Goal: Information Seeking & Learning: Check status

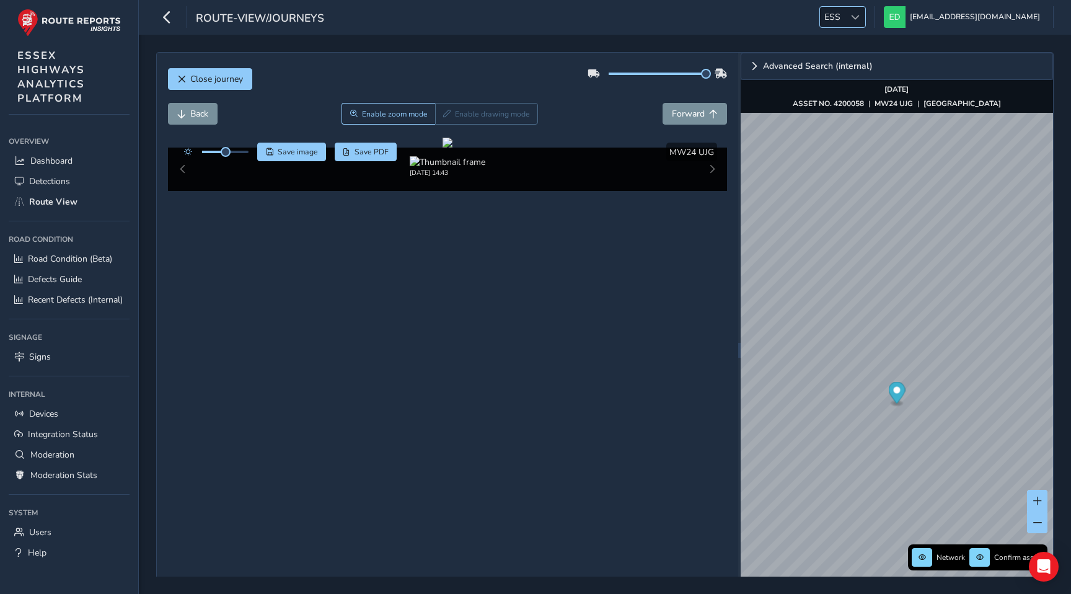
drag, startPoint x: 0, startPoint y: 0, endPoint x: 910, endPoint y: 12, distance: 909.8
click at [865, 12] on div at bounding box center [855, 17] width 20 height 20
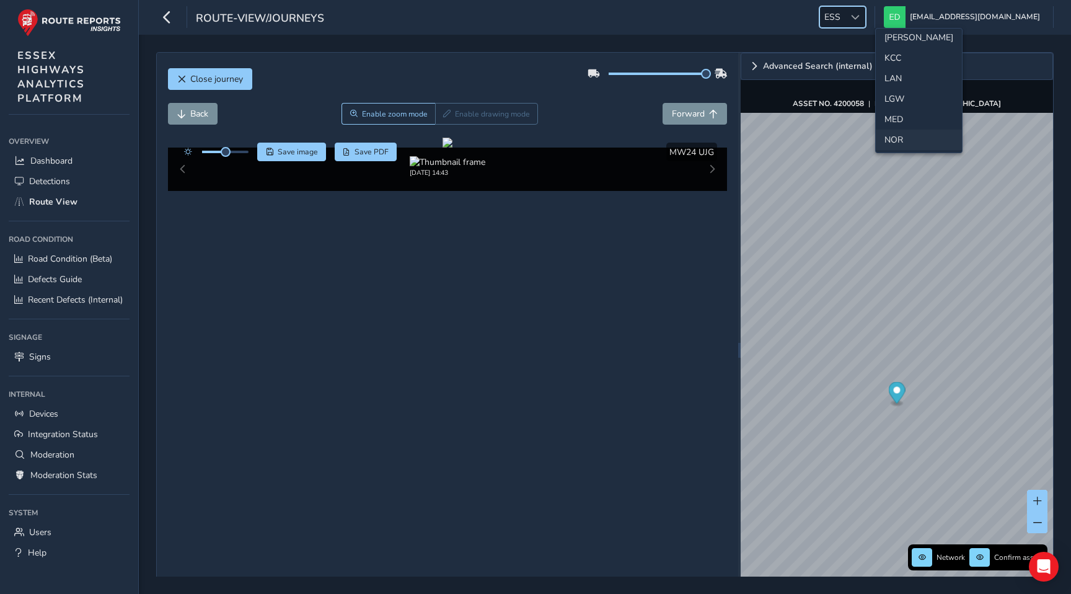
scroll to position [307, 0]
click at [901, 89] on li "LAN" at bounding box center [919, 83] width 86 height 20
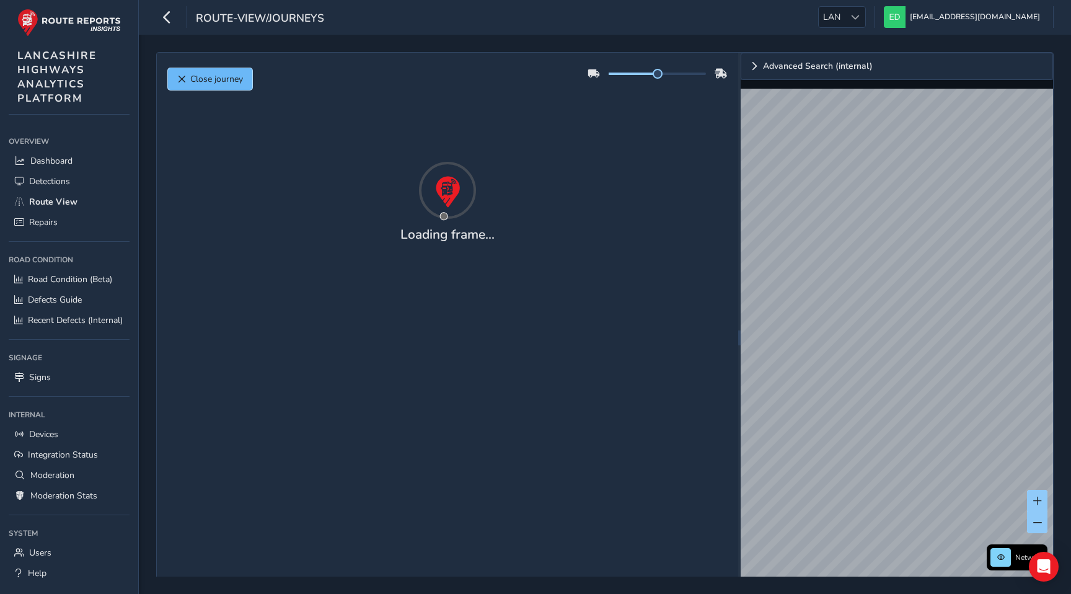
click at [222, 73] on span "Close journey" at bounding box center [216, 79] width 53 height 12
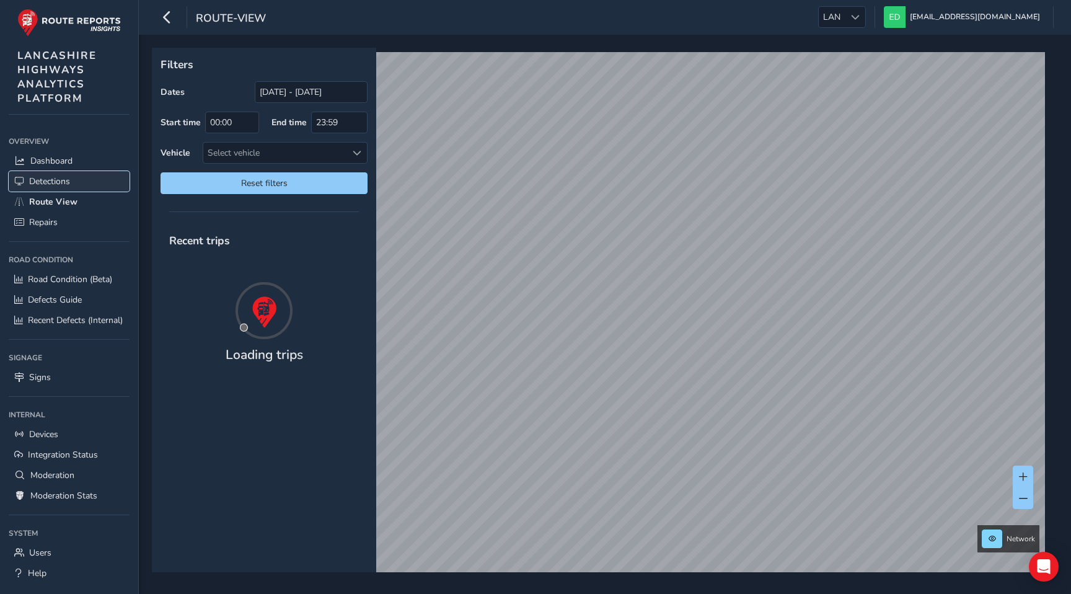
click at [59, 180] on span "Detections" at bounding box center [49, 181] width 41 height 12
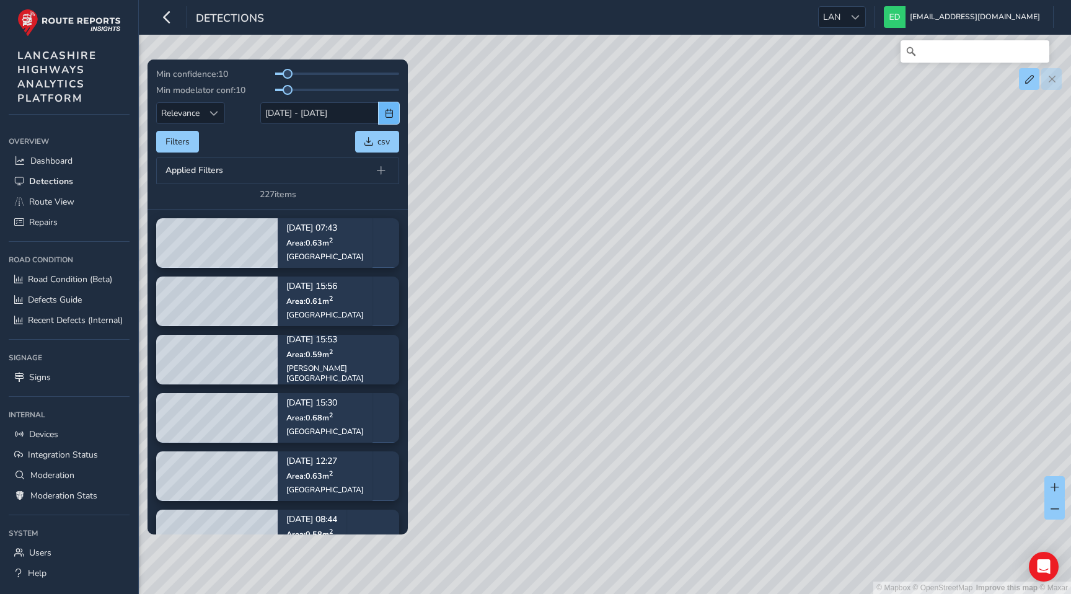
click at [382, 113] on button "button" at bounding box center [389, 113] width 20 height 22
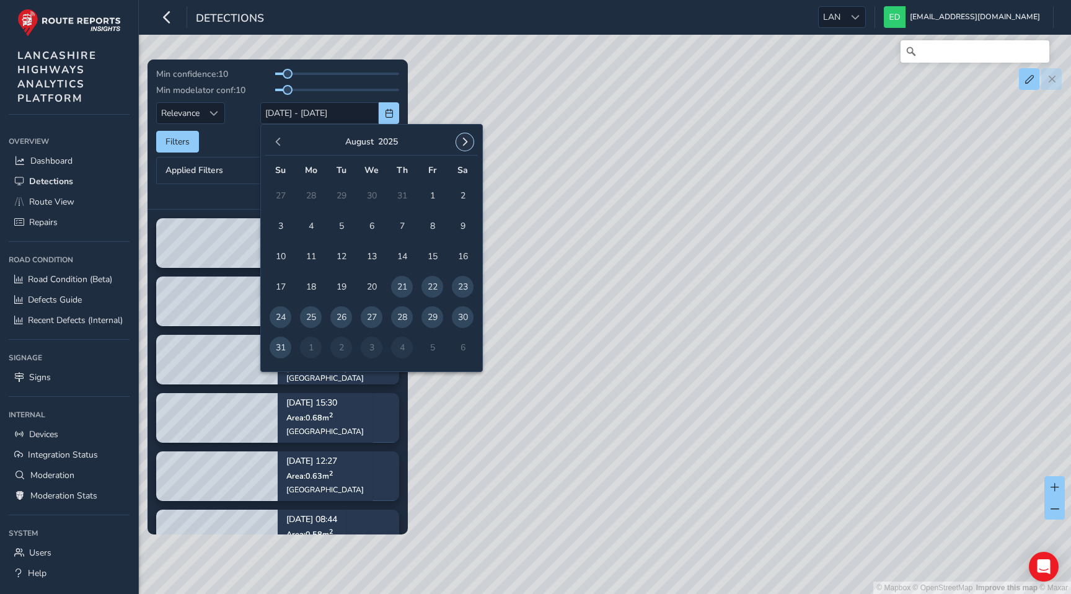
click at [468, 138] on span "button" at bounding box center [464, 142] width 9 height 9
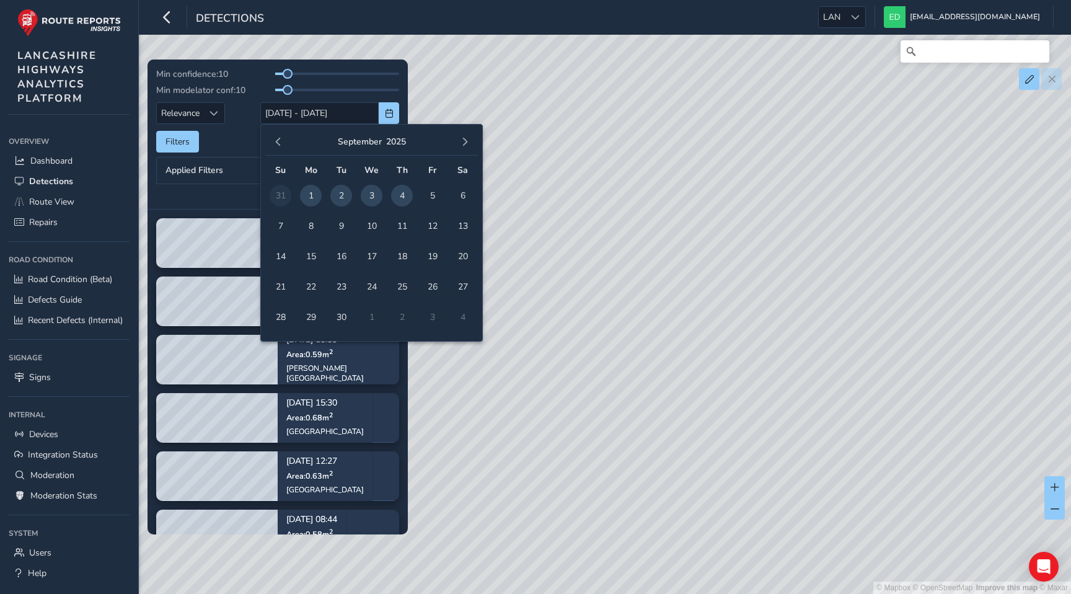
click at [338, 188] on span "2" at bounding box center [341, 196] width 22 height 22
type input "02/09/2025"
click at [338, 188] on span "2" at bounding box center [341, 196] width 22 height 22
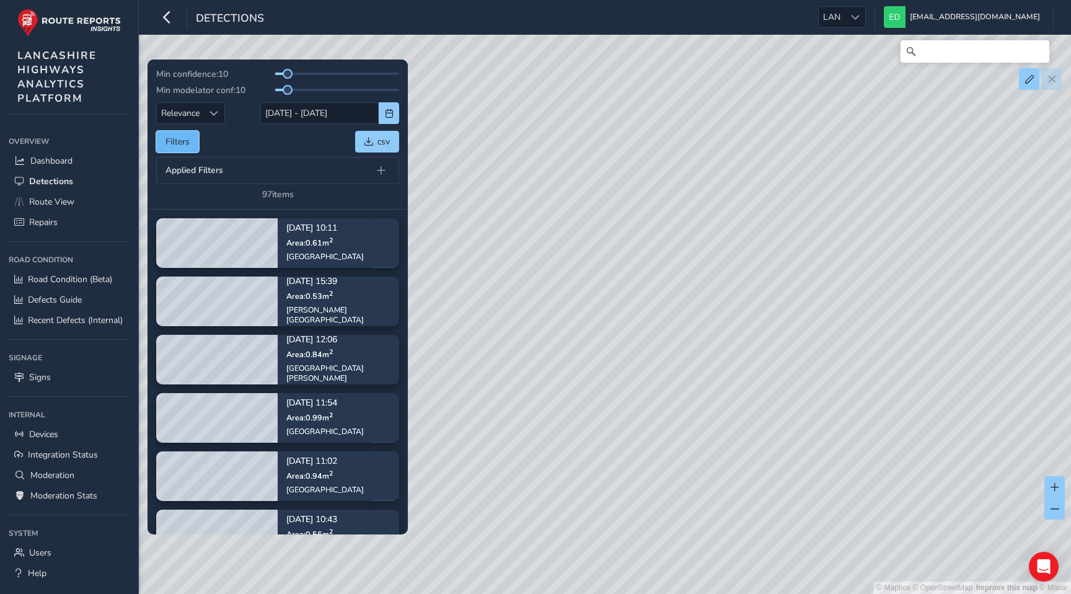
click at [190, 142] on button "Filters" at bounding box center [177, 142] width 43 height 22
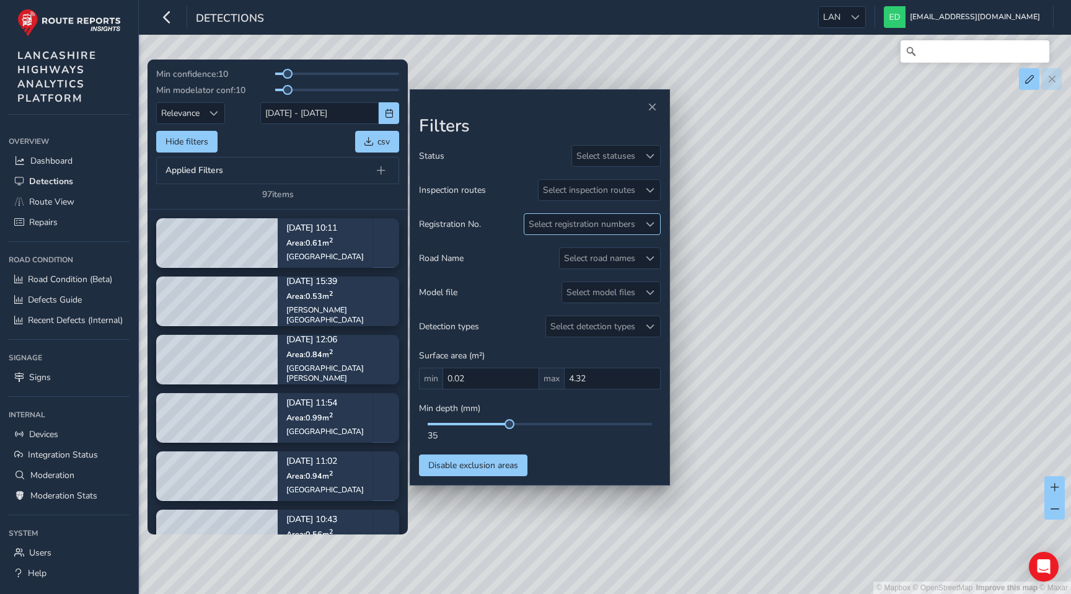
click at [588, 222] on div "Select registration numbers" at bounding box center [581, 224] width 115 height 20
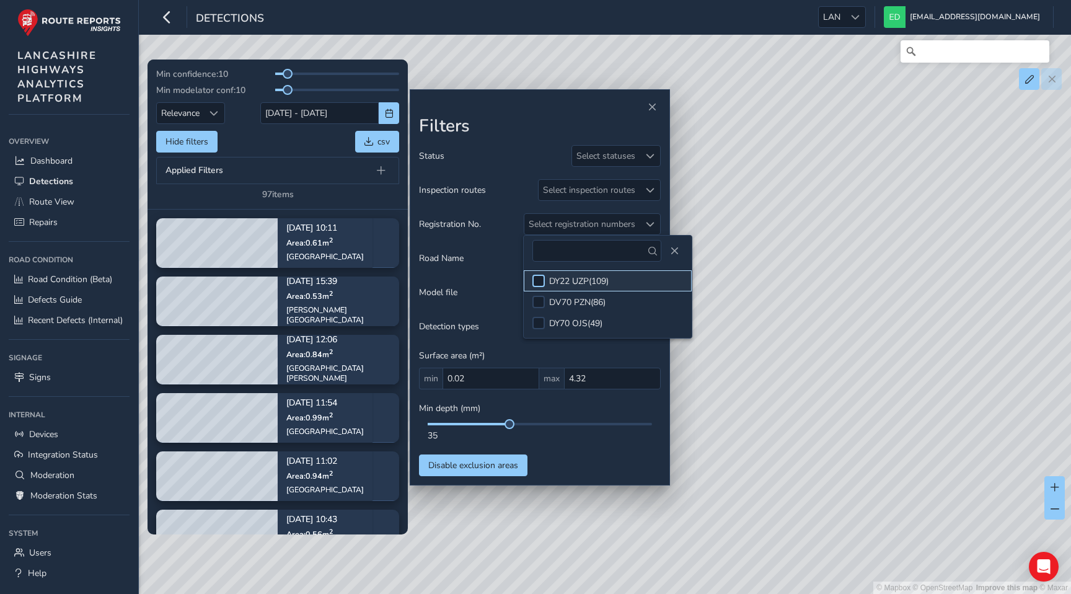
click at [542, 283] on div at bounding box center [538, 281] width 12 height 12
click at [295, 133] on div "Hide filters csv" at bounding box center [277, 142] width 243 height 22
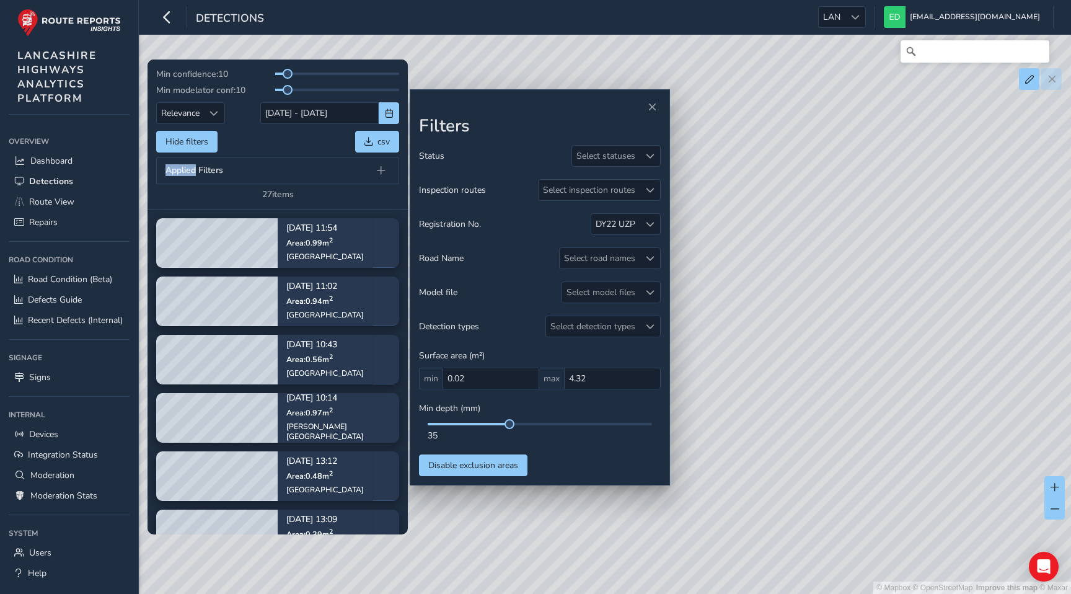
click at [295, 133] on div "Hide filters csv" at bounding box center [277, 142] width 243 height 22
click at [656, 107] on button "Close" at bounding box center [651, 107] width 17 height 17
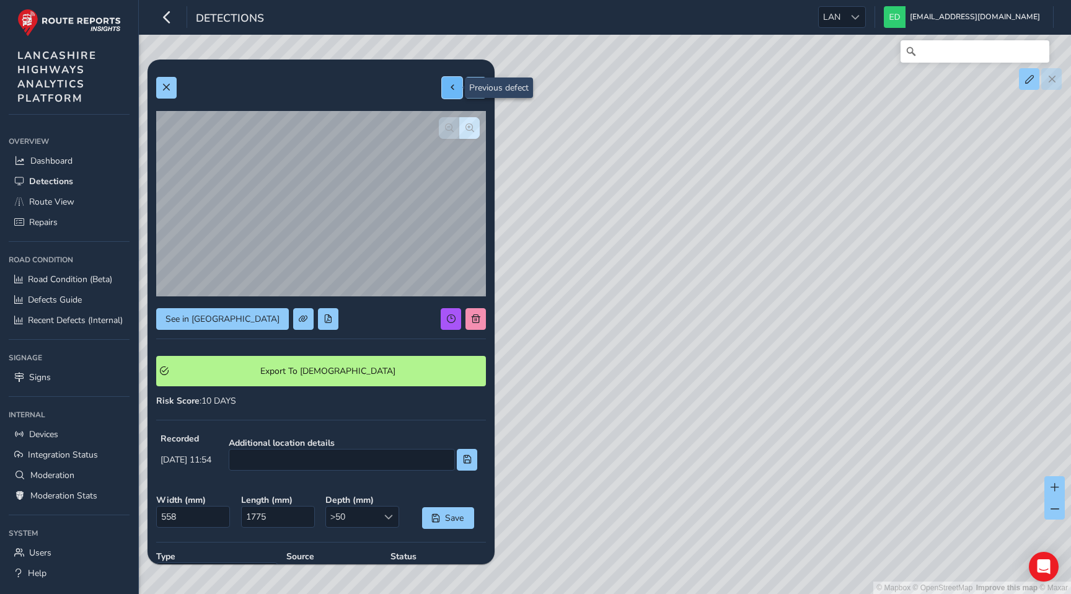
click at [451, 87] on span at bounding box center [452, 87] width 9 height 9
type input "373"
type input "918"
click at [451, 87] on span at bounding box center [452, 87] width 9 height 9
type input "646"
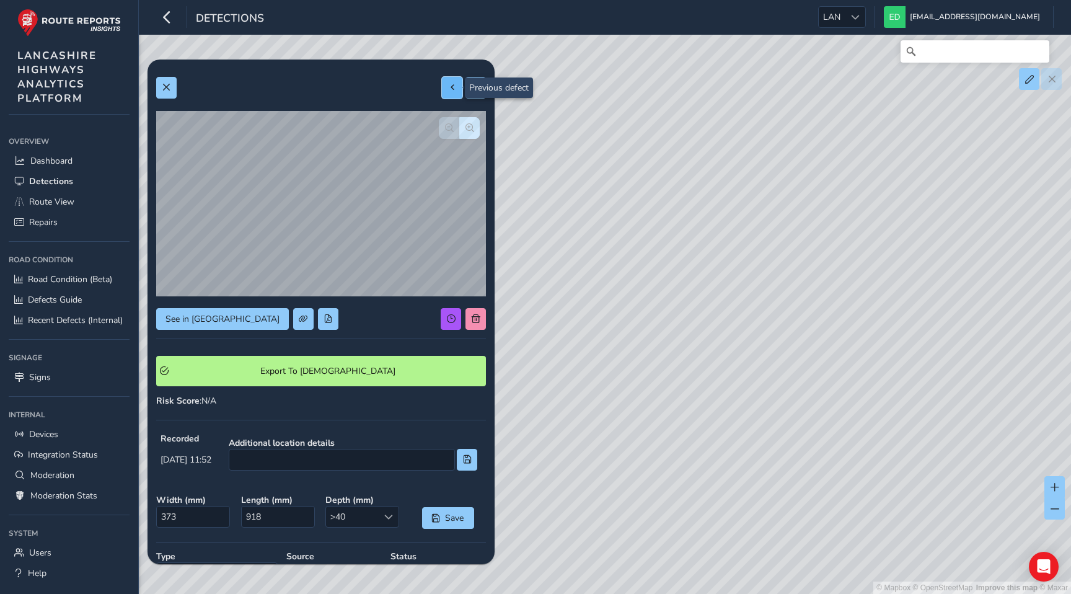
type input "1811"
click at [451, 87] on span at bounding box center [452, 87] width 9 height 9
type input "339"
type input "1098"
click at [451, 87] on span at bounding box center [452, 87] width 9 height 9
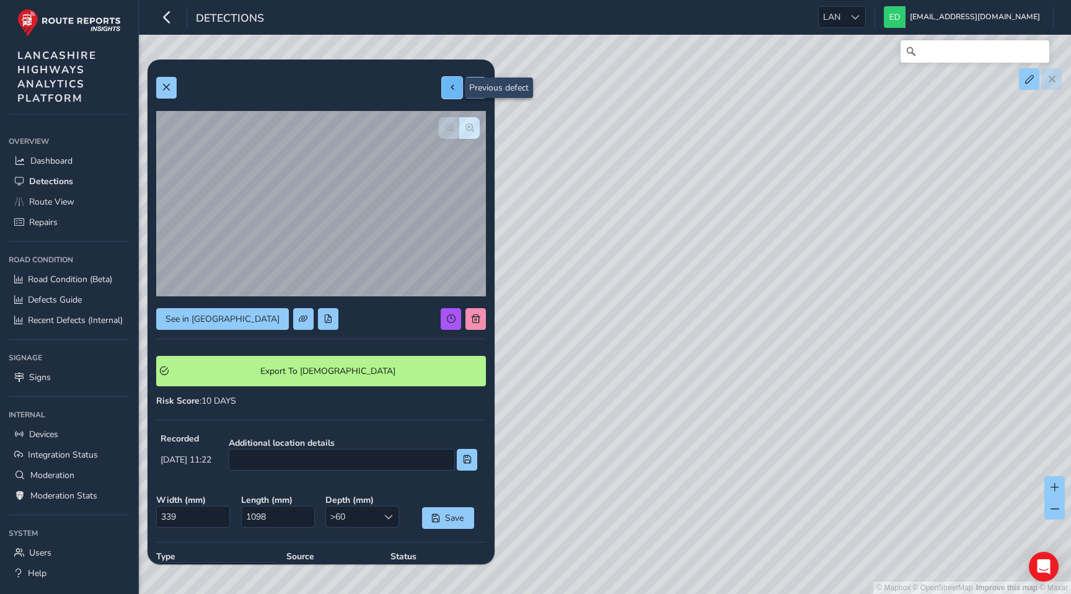
type input "424"
type input "926"
click at [451, 87] on span at bounding box center [452, 87] width 9 height 9
type input "590"
type input "3236"
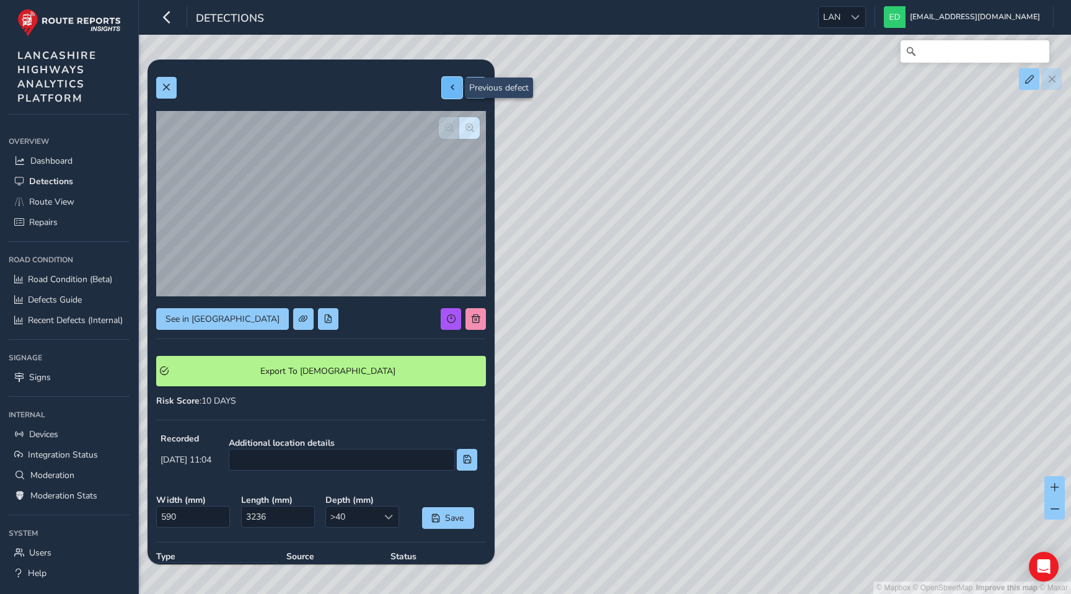
click at [451, 87] on span at bounding box center [452, 87] width 9 height 9
type input "550"
type input "1704"
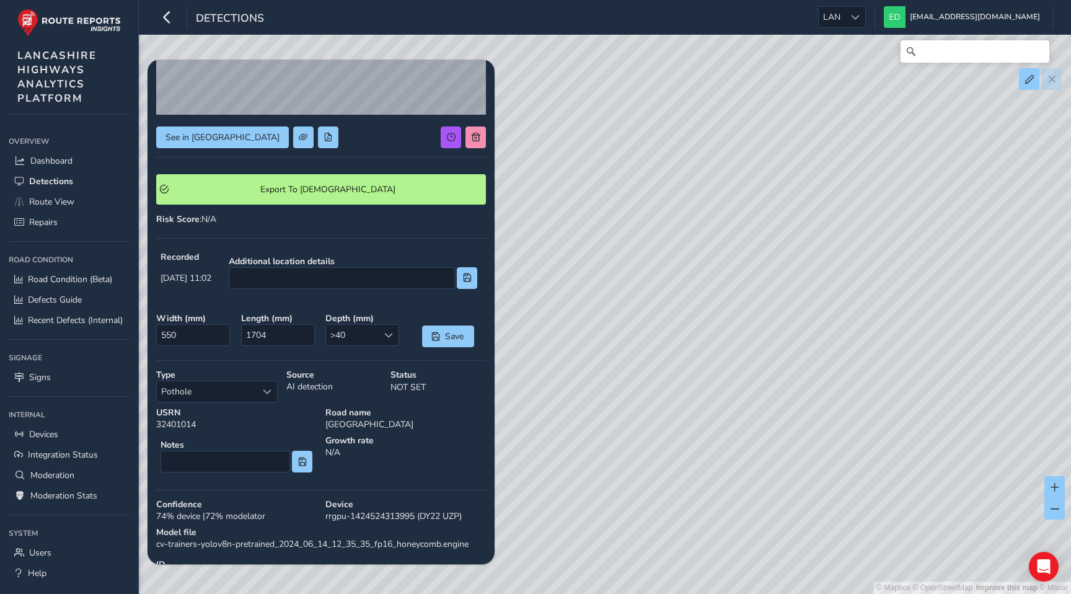
scroll to position [183, 0]
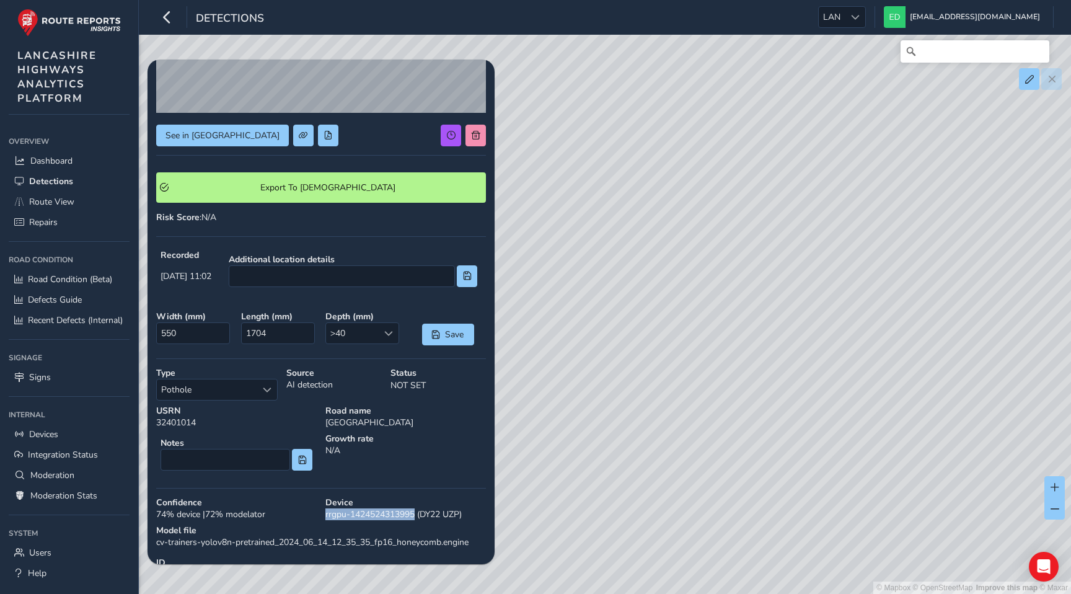
drag, startPoint x: 418, startPoint y: 514, endPoint x: 322, endPoint y: 515, distance: 95.4
click at [322, 515] on div "Device rrgpu-1424524313995 (DY22 UZP)" at bounding box center [405, 508] width 169 height 32
copy div "rrgpu-1424524313995"
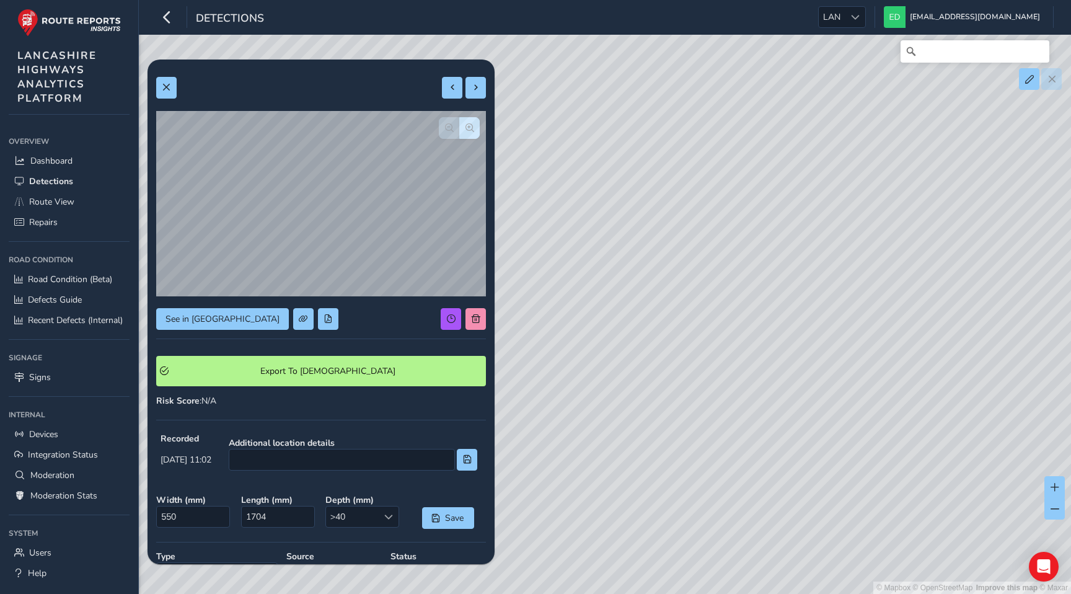
scroll to position [2, 0]
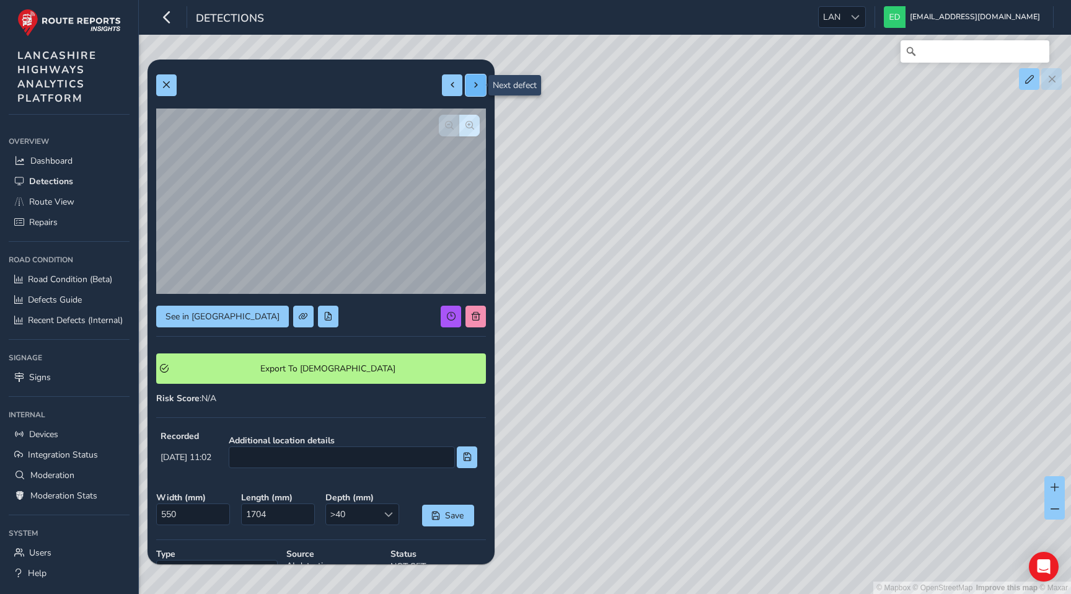
click at [476, 84] on span at bounding box center [476, 85] width 9 height 9
type input "590"
type input "3236"
click at [476, 84] on span at bounding box center [476, 85] width 9 height 9
type input "424"
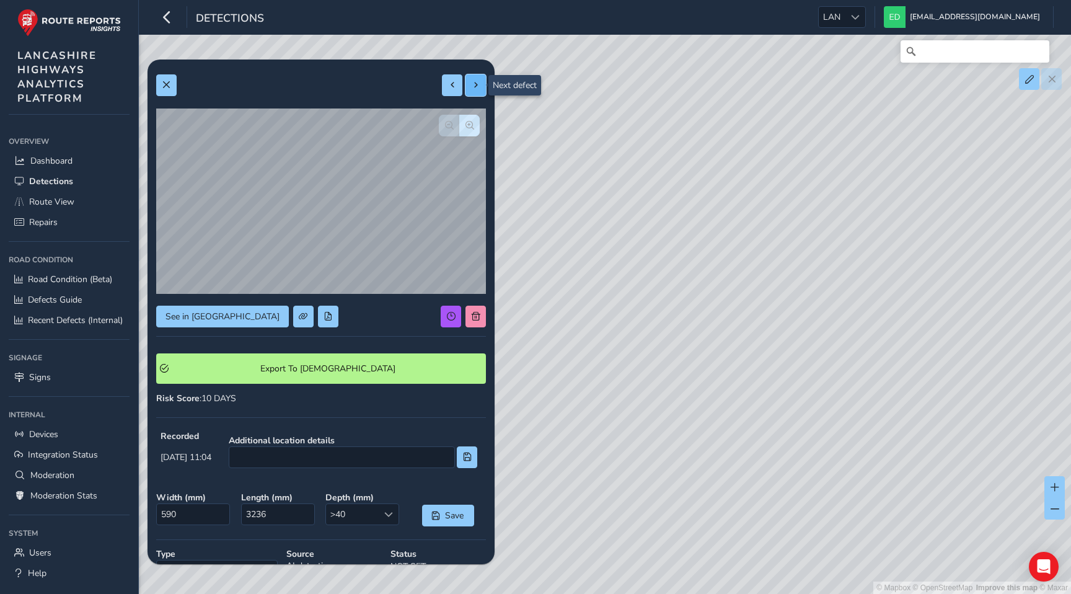
type input "926"
click at [476, 84] on span at bounding box center [476, 85] width 9 height 9
type input "339"
type input "1098"
click at [476, 84] on span at bounding box center [476, 85] width 9 height 9
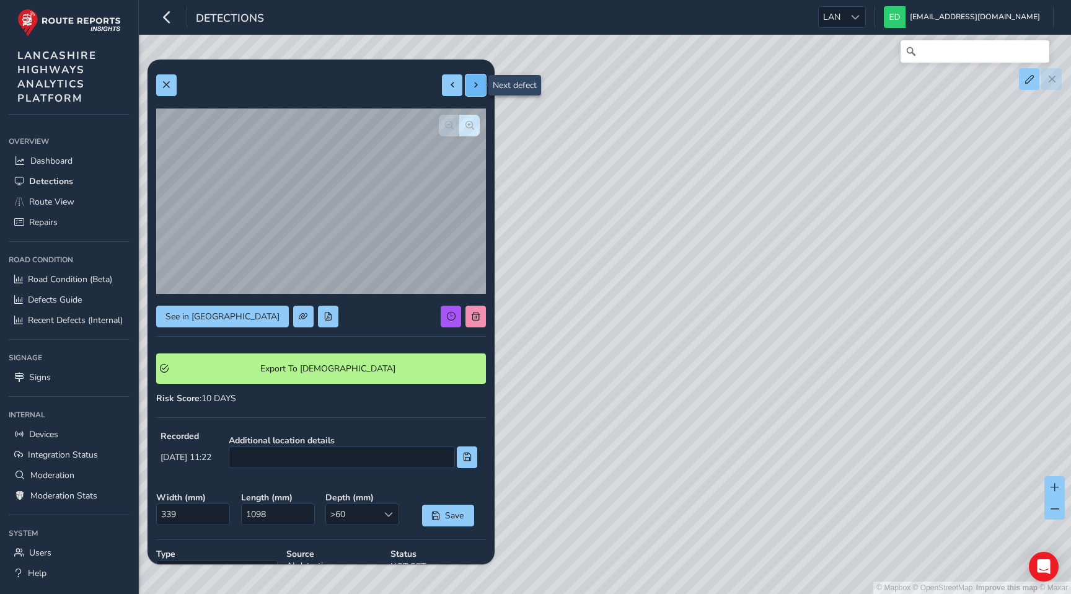
type input "646"
type input "1811"
click at [473, 80] on button at bounding box center [475, 85] width 20 height 22
type input "373"
type input "918"
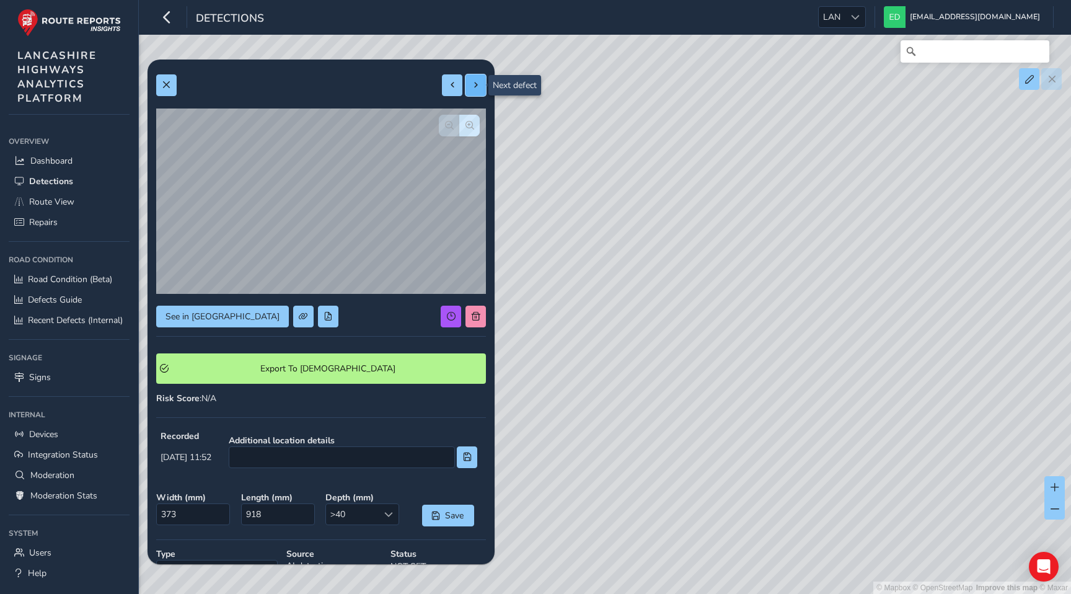
click at [473, 80] on button at bounding box center [475, 85] width 20 height 22
type input "558"
type input "1775"
click at [473, 80] on button at bounding box center [475, 85] width 20 height 22
type input "286"
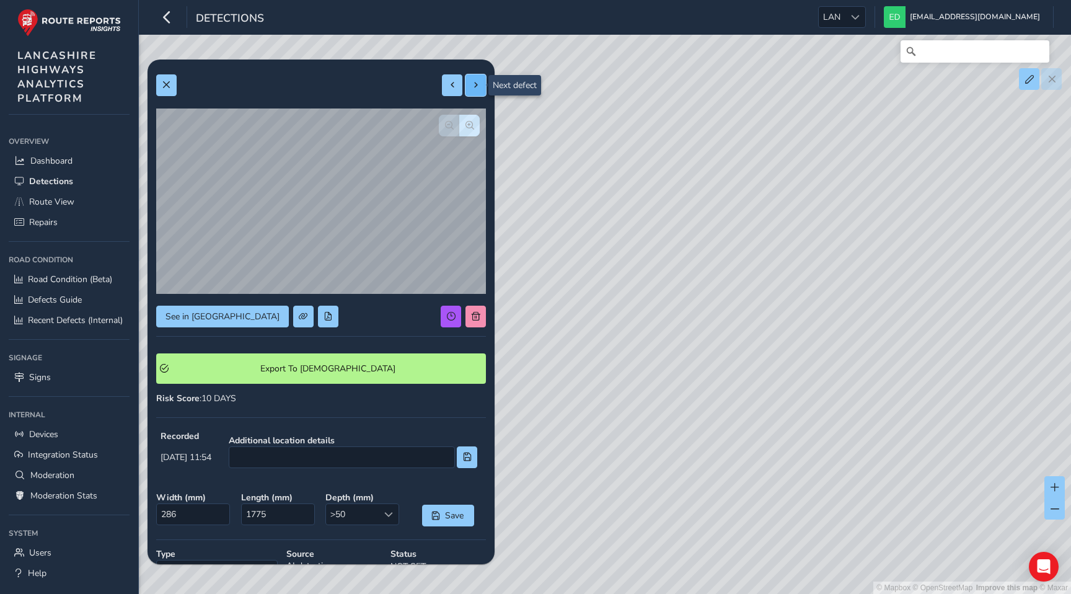
type input "1081"
click at [473, 79] on button at bounding box center [475, 85] width 20 height 22
type input "623"
type input "2206"
click at [473, 79] on button at bounding box center [475, 85] width 20 height 22
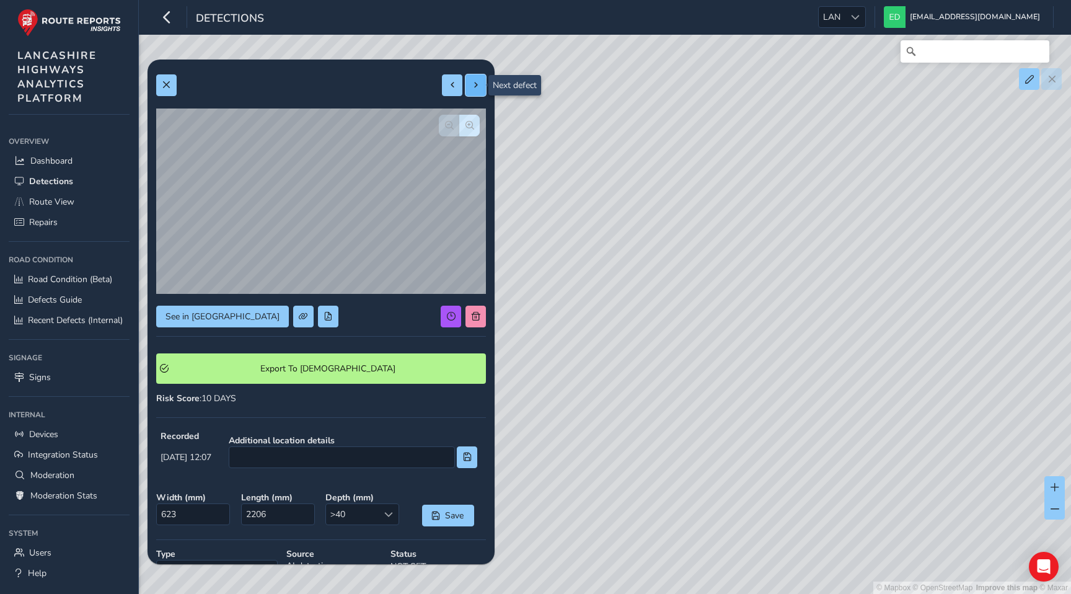
type input "258"
type input "1493"
click at [473, 79] on button at bounding box center [475, 85] width 20 height 22
type input "266"
type input "442"
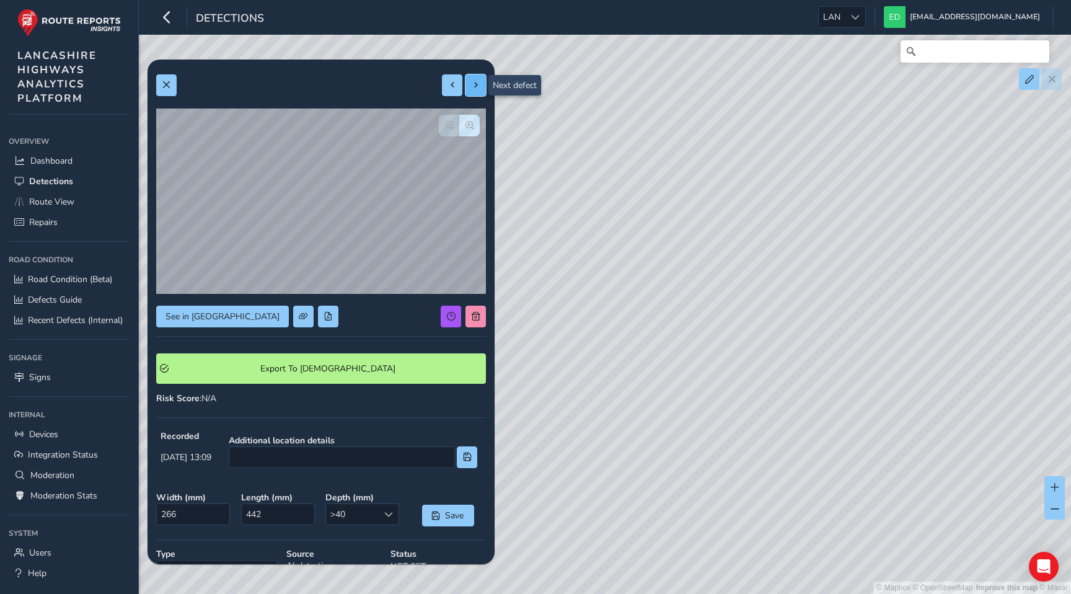
click at [473, 79] on button at bounding box center [475, 85] width 20 height 22
type input "259"
type input "283"
click at [473, 79] on button at bounding box center [475, 85] width 20 height 22
type input "479"
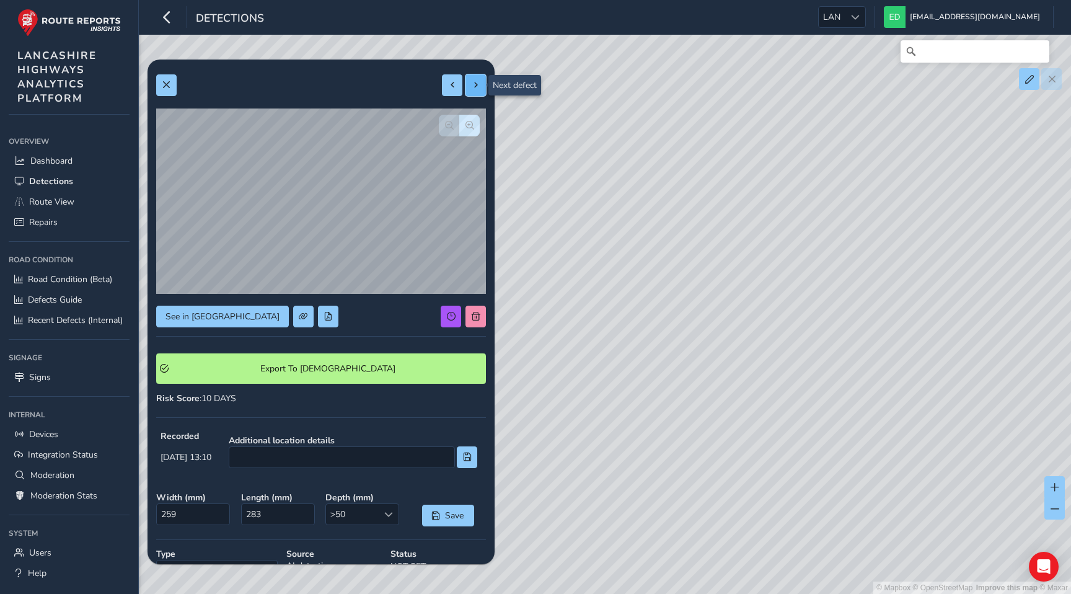
type input "1008"
click at [473, 79] on button at bounding box center [475, 85] width 20 height 22
type input "223"
type input "476"
click at [473, 79] on button at bounding box center [475, 85] width 20 height 22
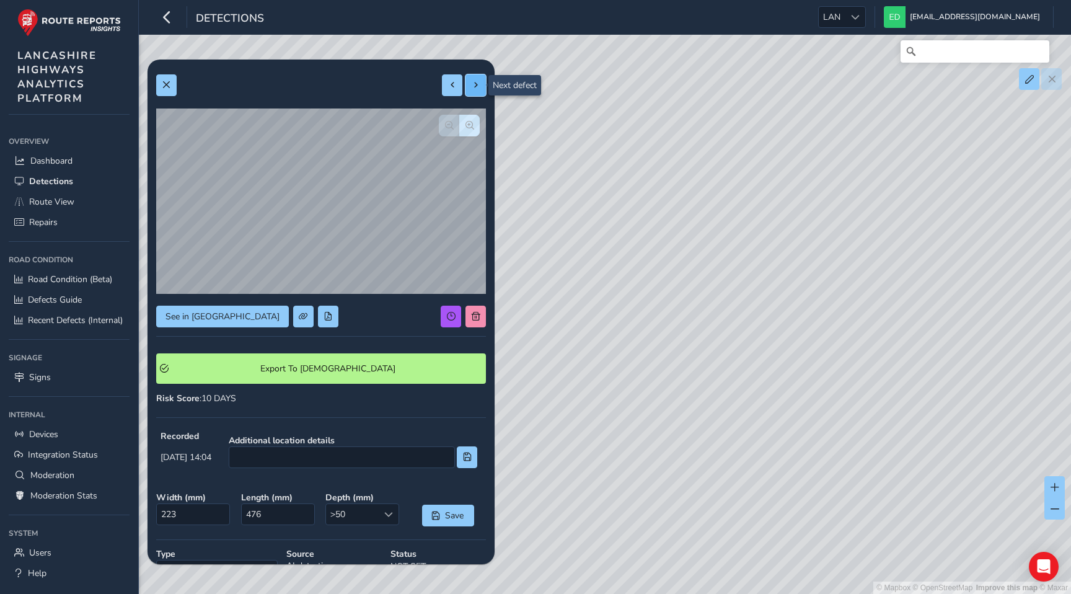
type input "278"
type input "626"
click at [473, 79] on button at bounding box center [475, 85] width 20 height 22
type input "238"
type input "700"
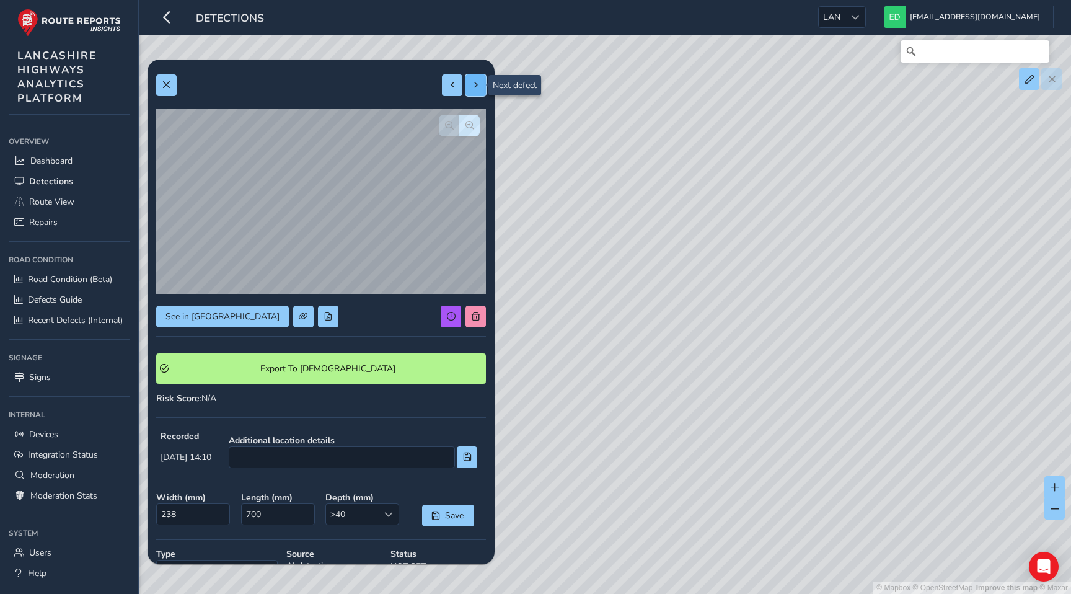
click at [473, 79] on button at bounding box center [475, 85] width 20 height 22
type input "184"
type input "369"
click at [473, 79] on button at bounding box center [475, 85] width 20 height 22
type input "266"
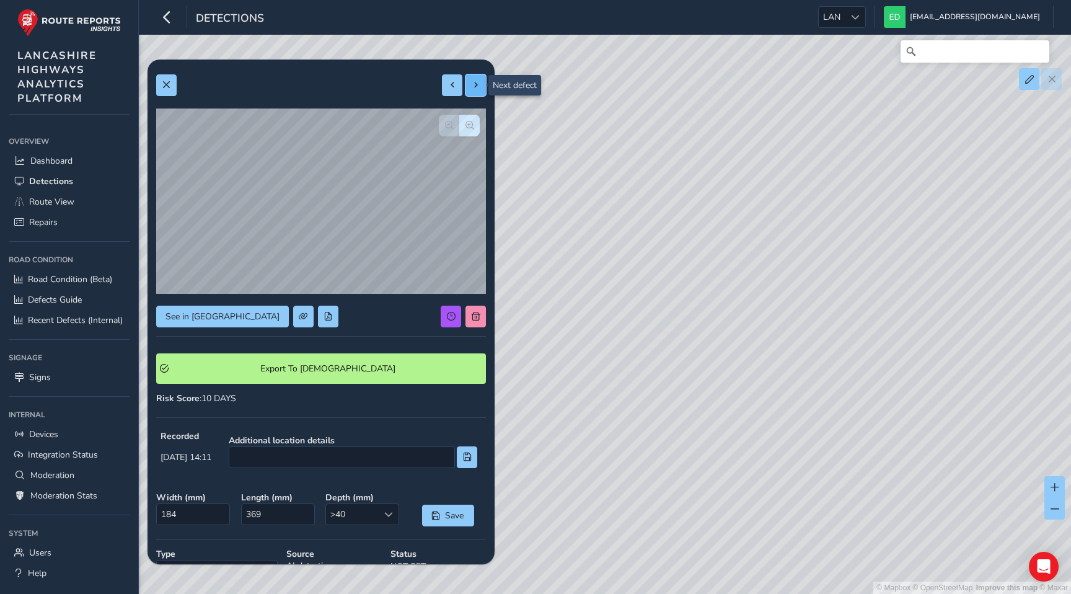
type input "530"
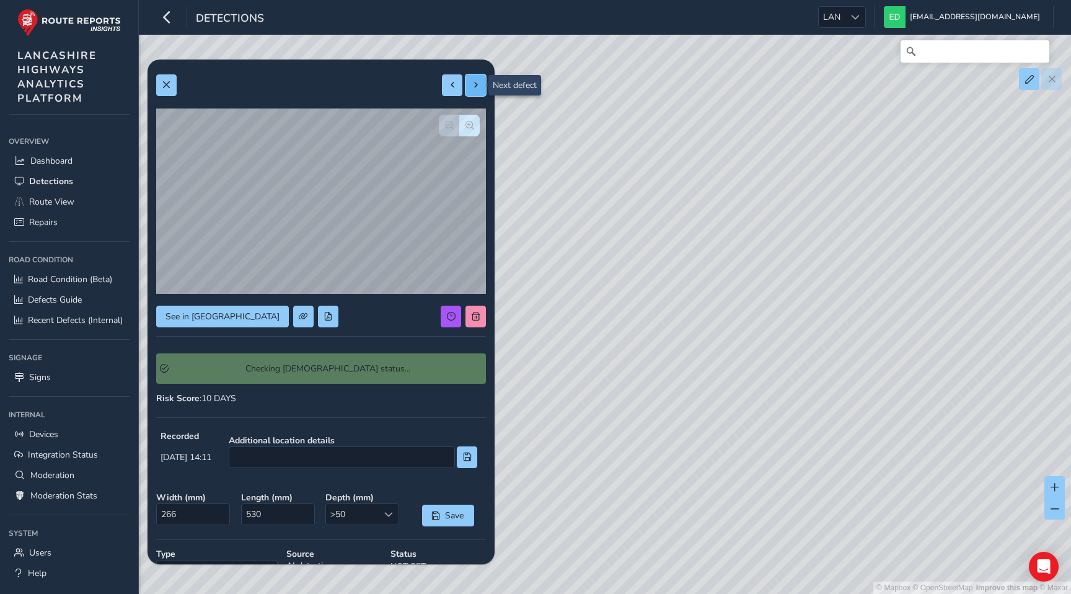
click at [473, 79] on button at bounding box center [475, 85] width 20 height 22
type input "146"
type input "479"
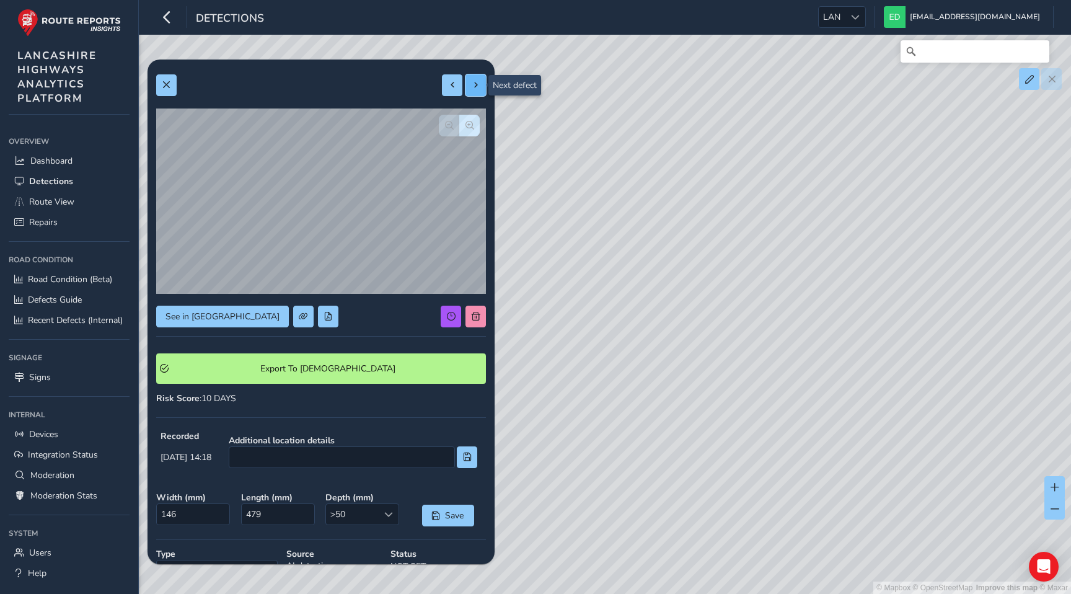
click at [473, 79] on button at bounding box center [475, 85] width 20 height 22
type input "244"
type input "837"
click at [473, 79] on div at bounding box center [464, 85] width 44 height 22
click at [457, 80] on button at bounding box center [452, 85] width 20 height 22
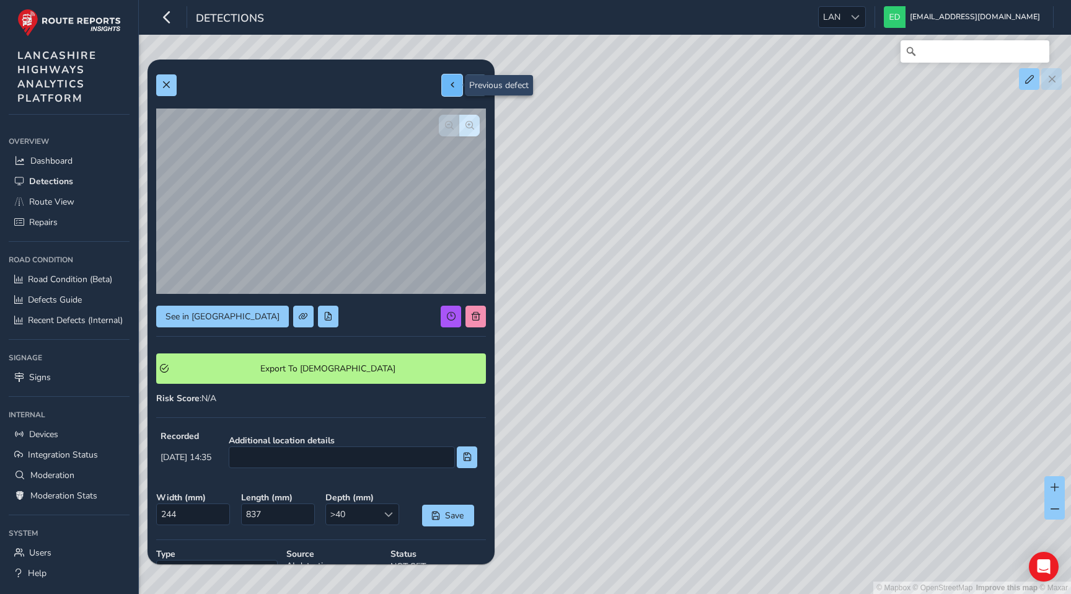
type input "146"
type input "479"
click at [457, 80] on button at bounding box center [452, 85] width 20 height 22
type input "266"
type input "530"
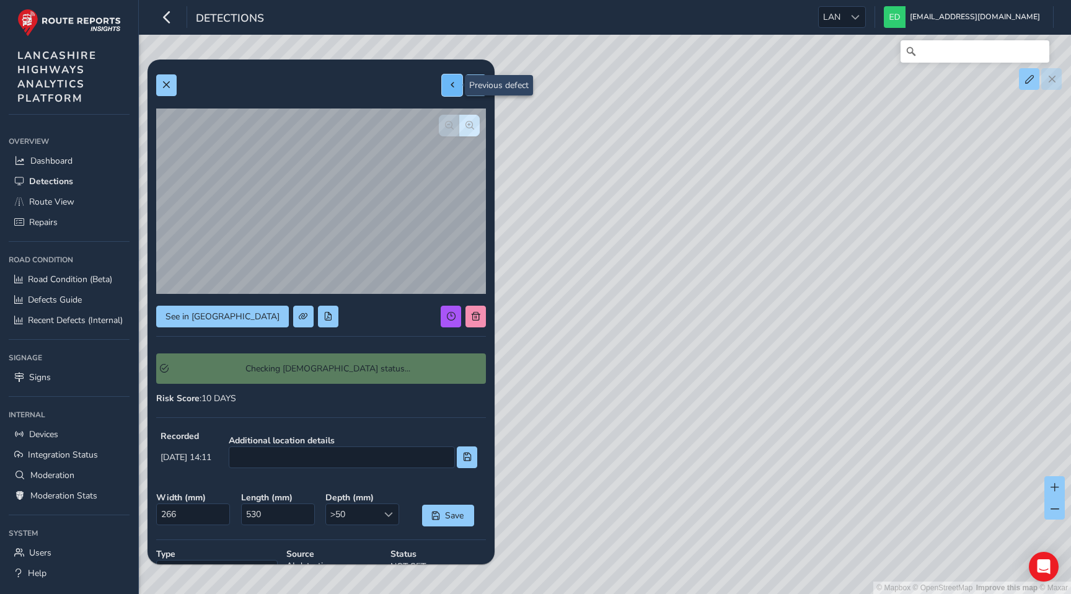
click at [457, 80] on button at bounding box center [452, 85] width 20 height 22
type input "184"
type input "369"
click at [457, 80] on button at bounding box center [452, 85] width 20 height 22
type input "238"
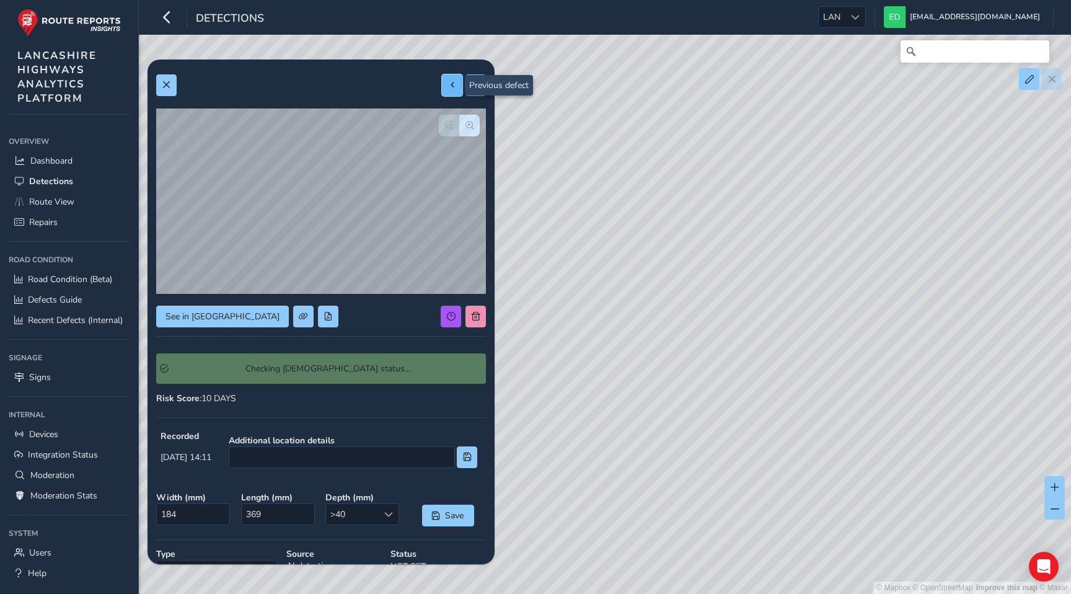
type input "700"
click at [457, 80] on button at bounding box center [452, 85] width 20 height 22
type input "278"
type input "626"
click at [457, 80] on button at bounding box center [452, 85] width 20 height 22
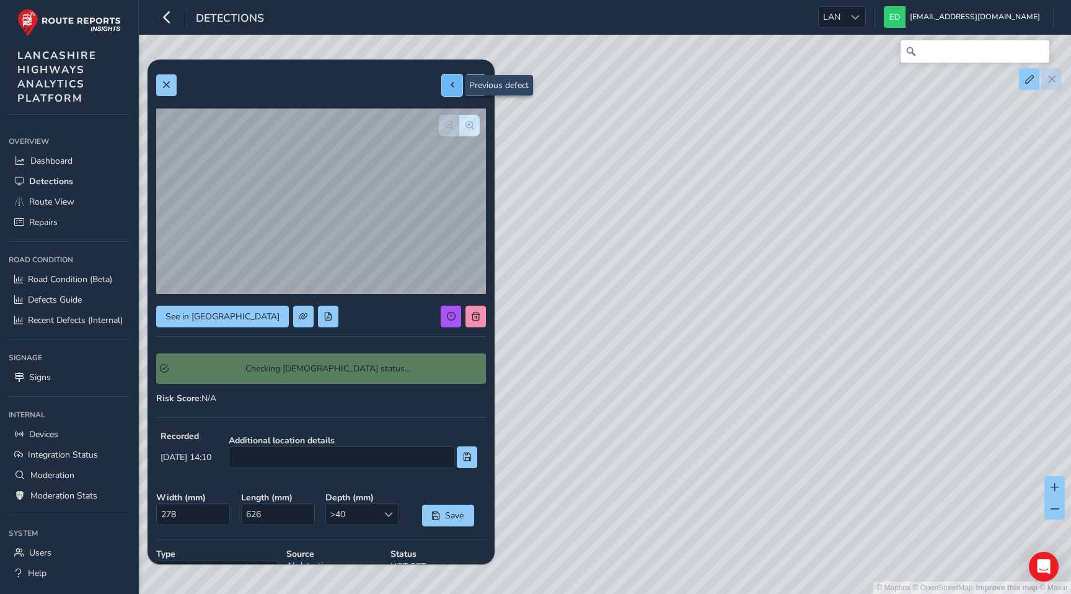
type input "223"
type input "476"
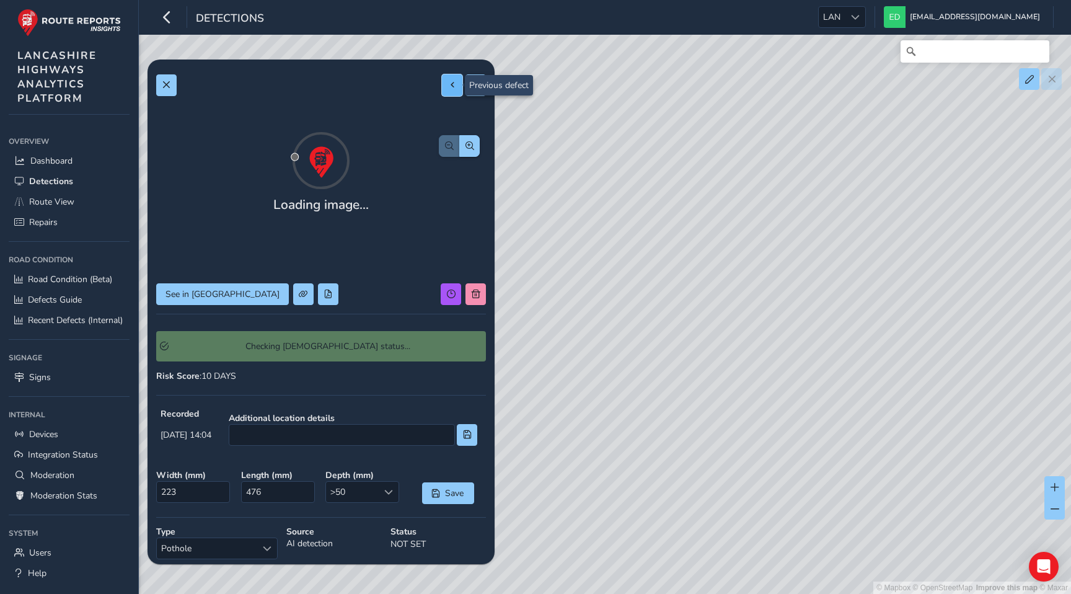
click at [457, 80] on button at bounding box center [452, 85] width 20 height 22
type input "479"
type input "1008"
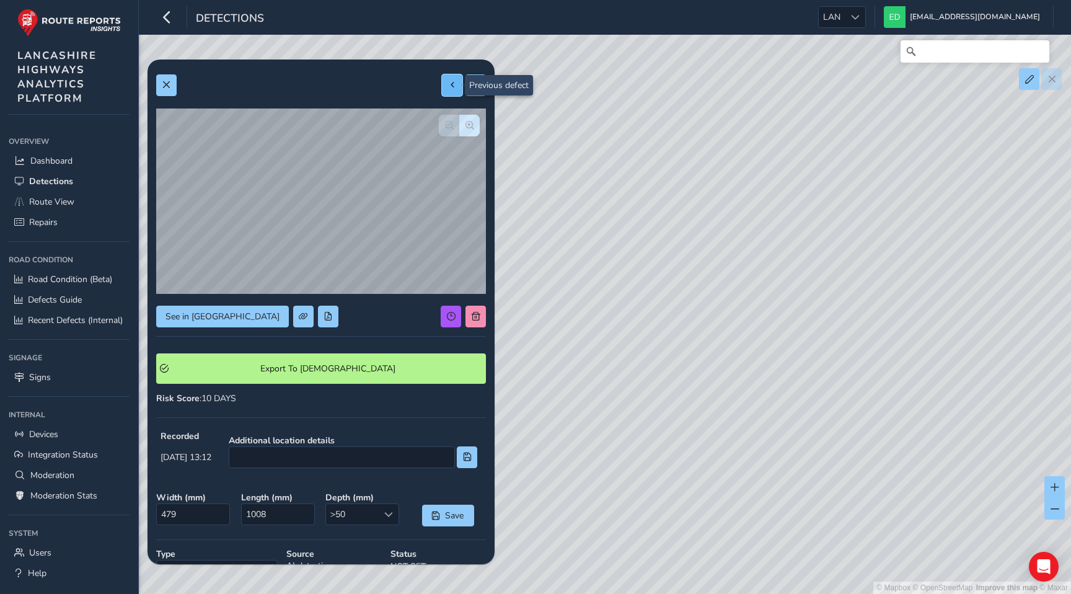
click at [457, 80] on button at bounding box center [452, 85] width 20 height 22
type input "259"
type input "283"
click at [457, 80] on button at bounding box center [452, 85] width 20 height 22
type input "266"
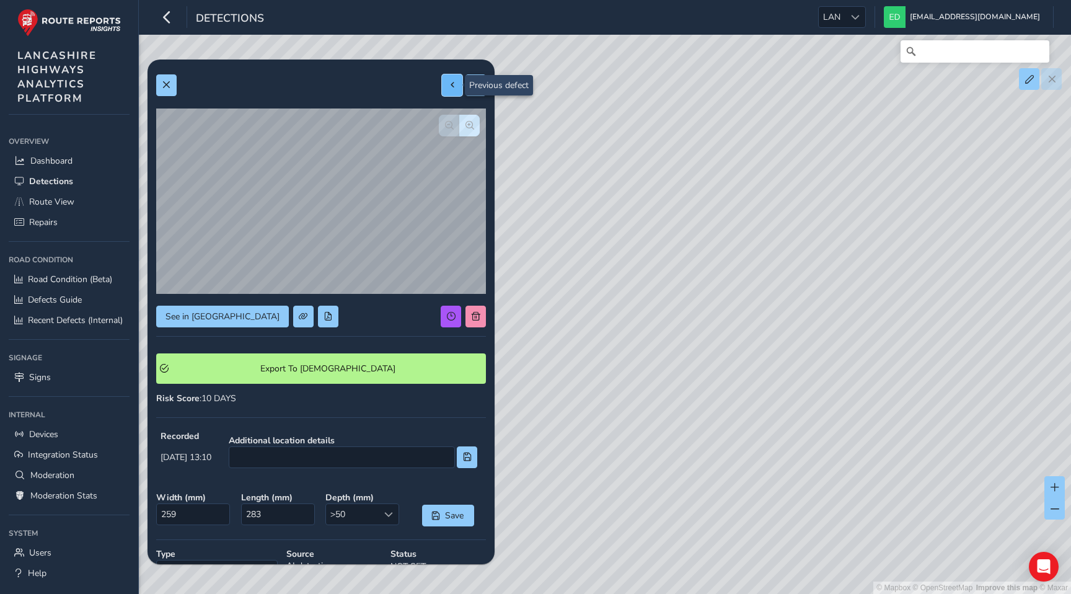
type input "442"
click at [457, 80] on button at bounding box center [452, 85] width 20 height 22
type input "258"
type input "1493"
click at [174, 88] on button at bounding box center [166, 85] width 20 height 22
